Goal: Task Accomplishment & Management: Complete application form

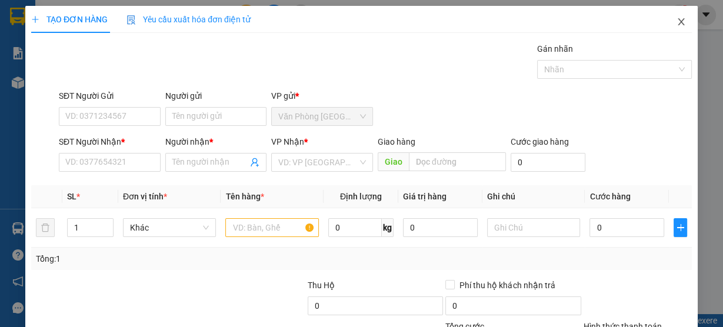
click at [677, 24] on icon "close" at bounding box center [681, 21] width 9 height 9
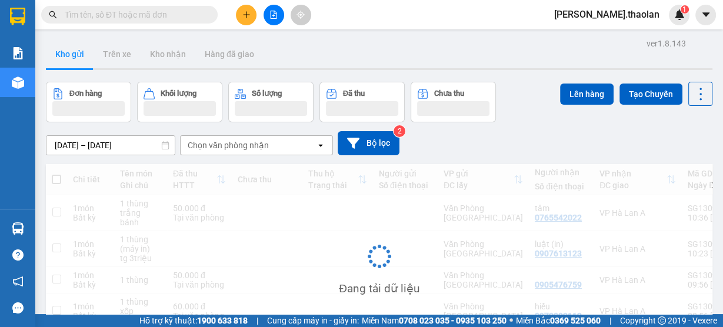
click at [140, 18] on input "text" at bounding box center [134, 14] width 139 height 13
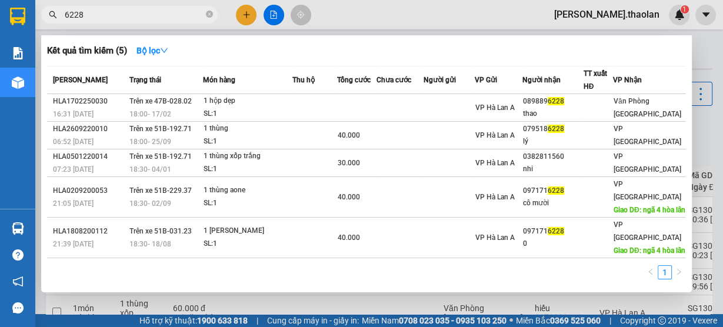
click at [65, 14] on input "6228" at bounding box center [134, 14] width 139 height 13
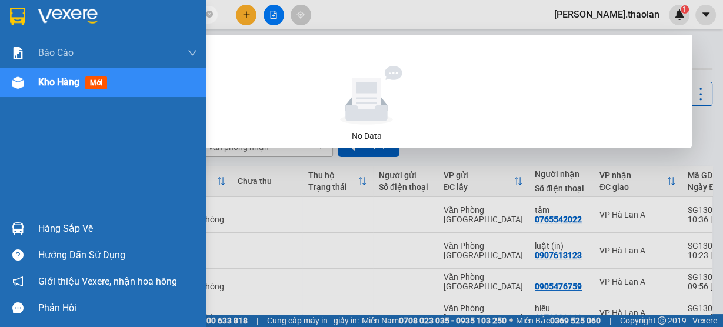
drag, startPoint x: 130, startPoint y: 15, endPoint x: 30, endPoint y: 16, distance: 100.1
click at [30, 16] on section "Kết quả [PERSON_NAME] ( 0 ) Bộ lọc No Data 0784716228 [PERSON_NAME].thaolan 1 […" at bounding box center [361, 163] width 723 height 327
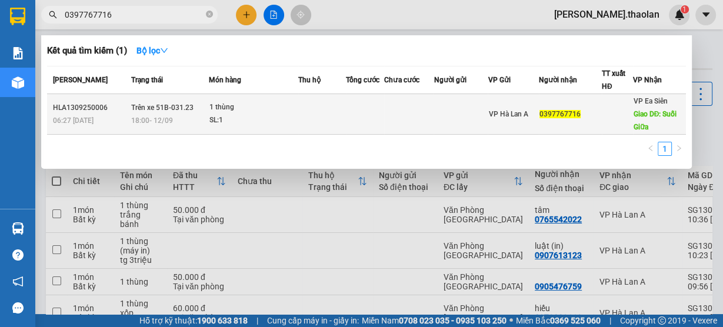
type input "0397767716"
click at [291, 109] on div "1 thùng" at bounding box center [254, 107] width 88 height 13
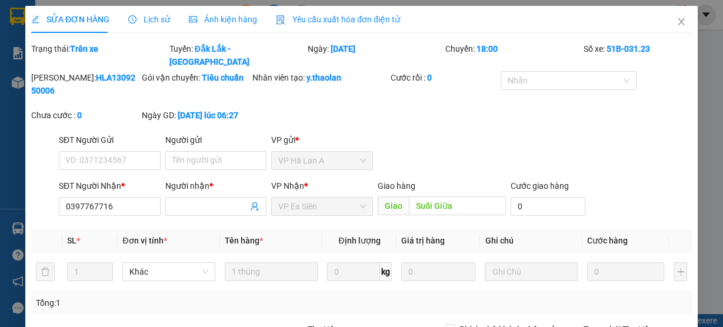
type input "0397767716"
type input "Suối Giữa"
